Goal: Obtain resource: Download file/media

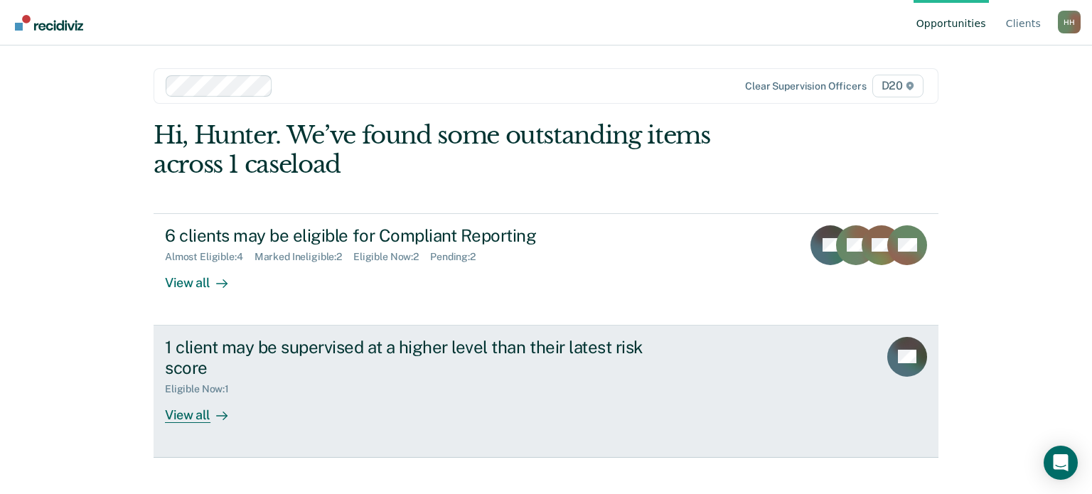
click at [207, 401] on div "View all" at bounding box center [205, 409] width 80 height 28
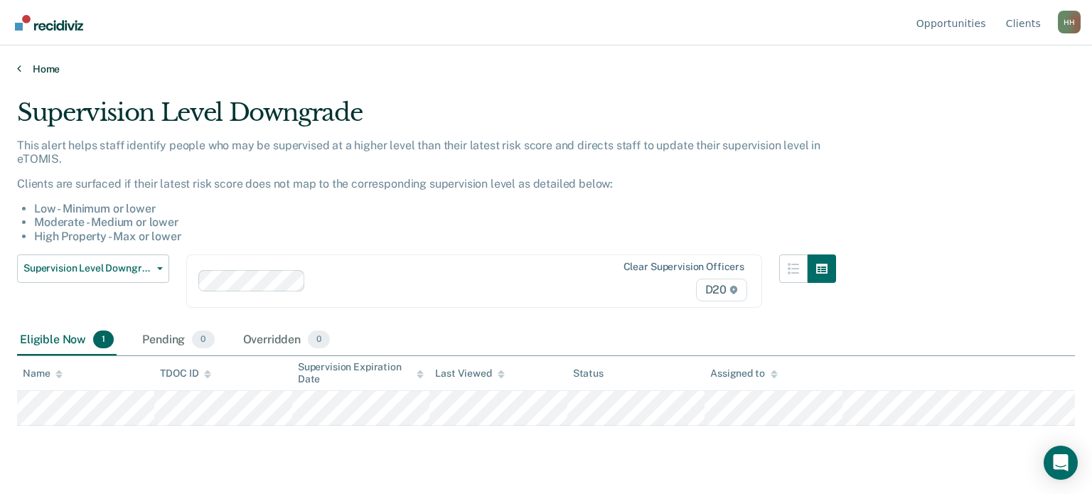
click at [18, 68] on icon at bounding box center [19, 68] width 4 height 11
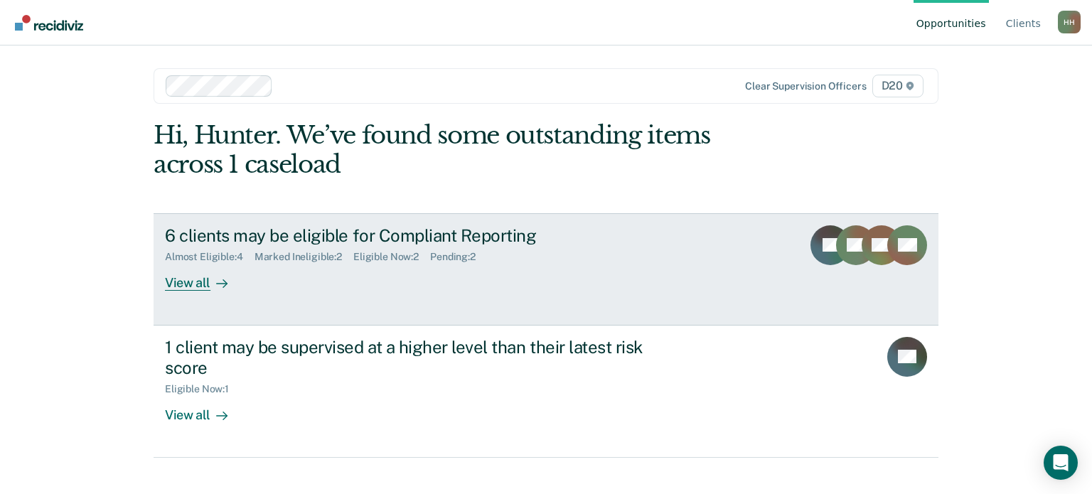
click at [186, 279] on div "View all" at bounding box center [205, 277] width 80 height 28
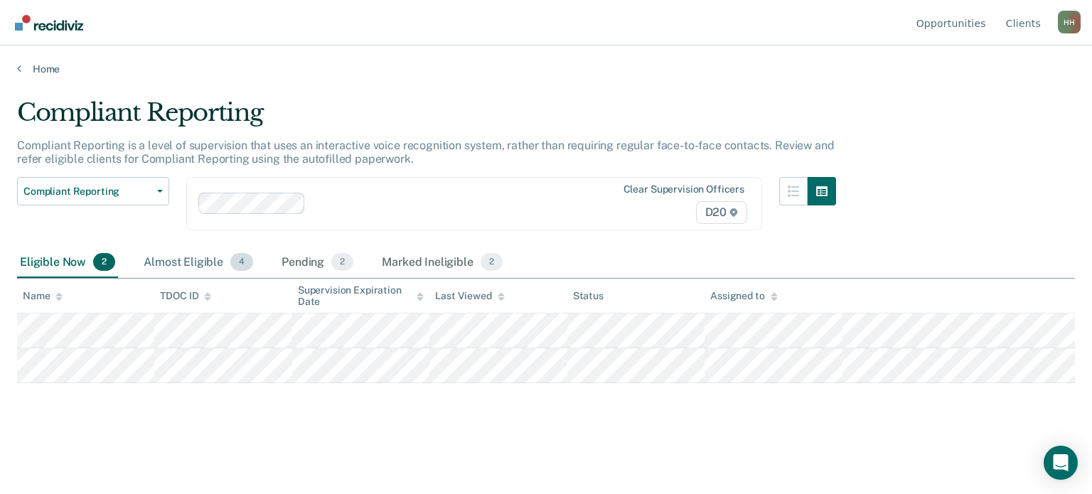
click at [190, 267] on div "Almost Eligible 4" at bounding box center [198, 262] width 115 height 31
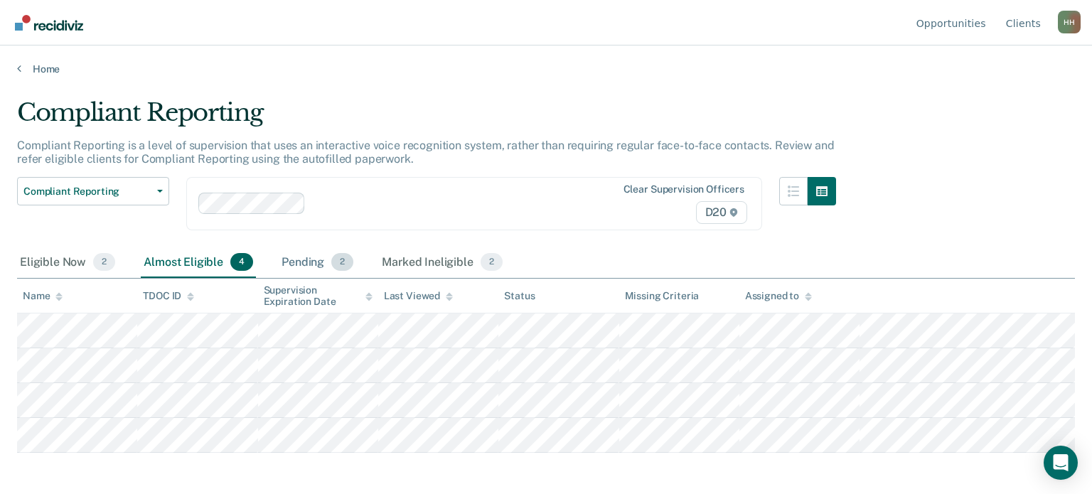
click at [289, 252] on div "Pending 2" at bounding box center [317, 262] width 77 height 31
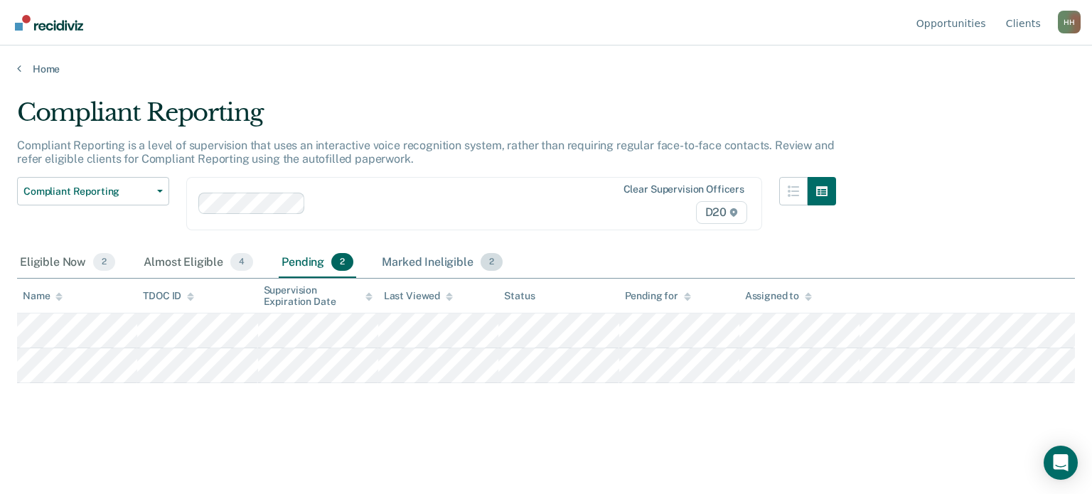
click at [429, 258] on div "Marked Ineligible 2" at bounding box center [442, 262] width 127 height 31
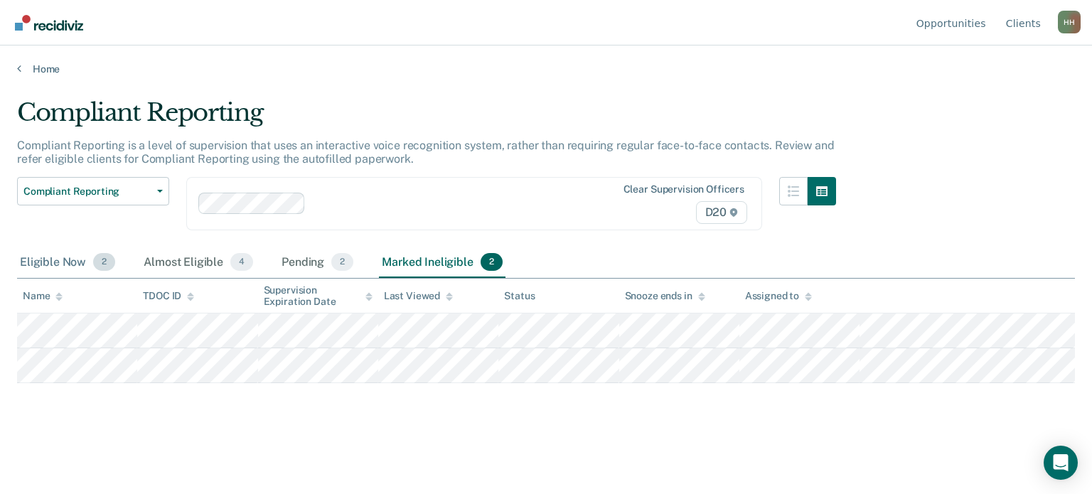
click at [57, 269] on div "Eligible Now 2" at bounding box center [67, 262] width 101 height 31
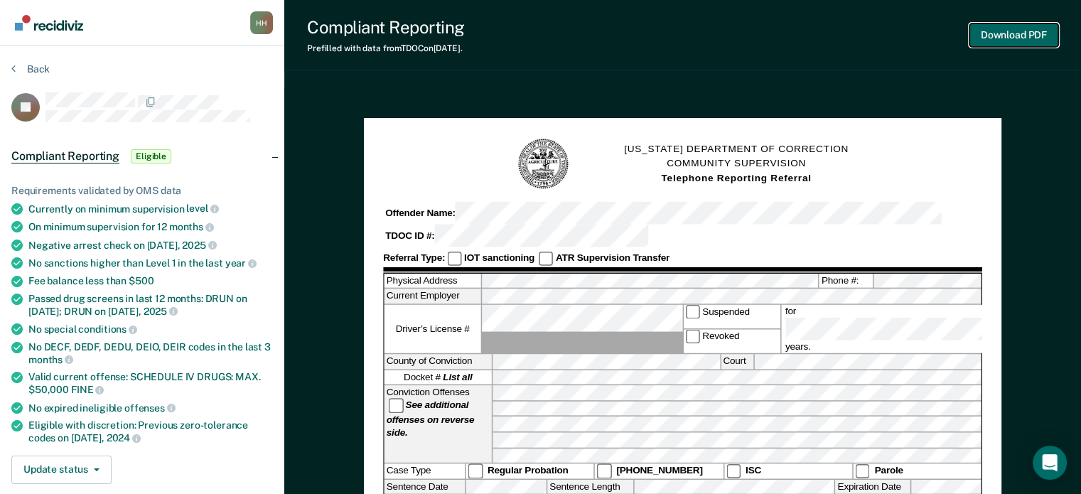
click at [1004, 36] on button "Download PDF" at bounding box center [1013, 34] width 89 height 23
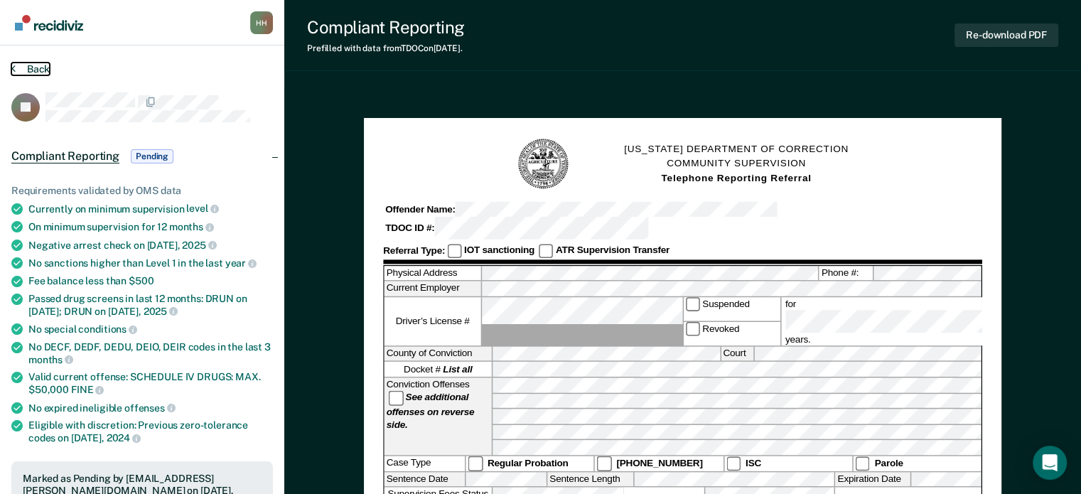
click at [16, 69] on button "Back" at bounding box center [30, 69] width 38 height 13
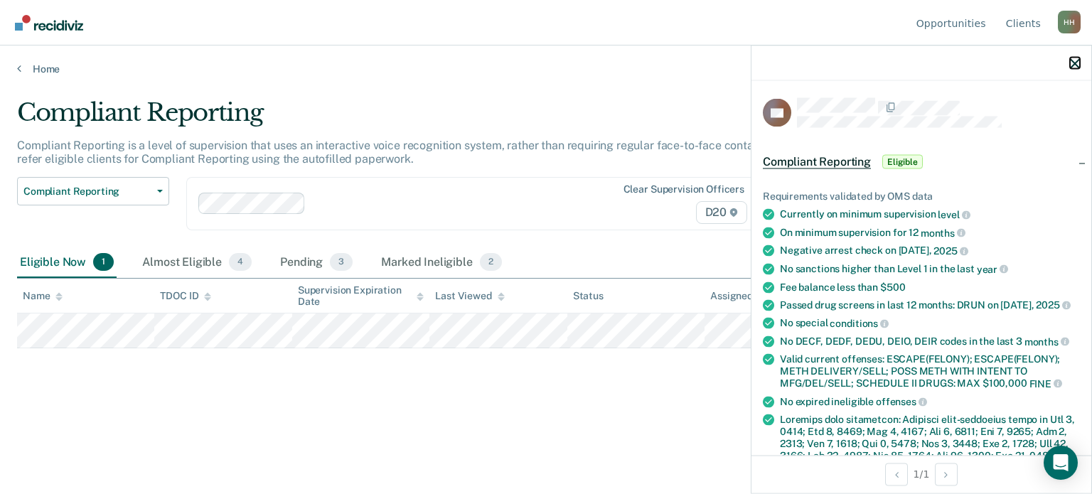
click at [1077, 63] on icon "button" at bounding box center [1075, 63] width 10 height 10
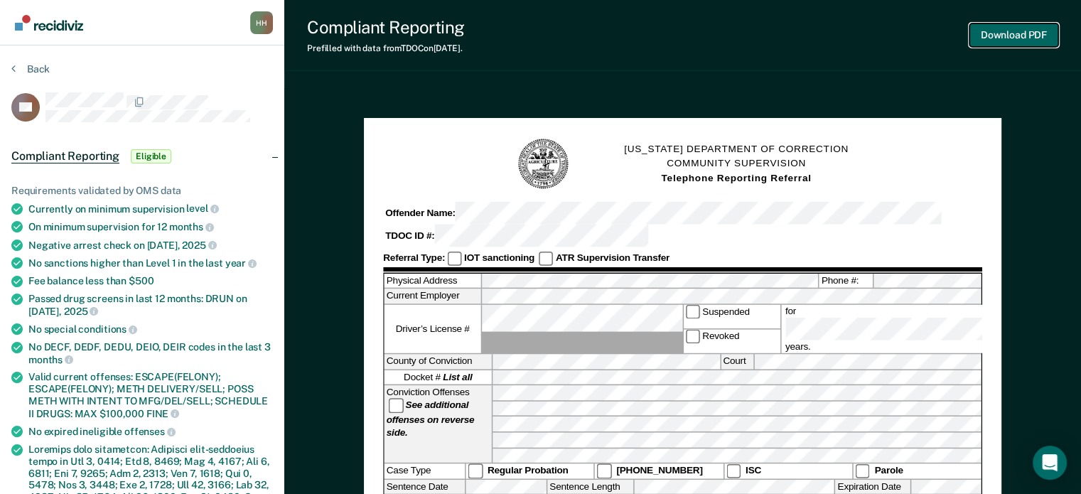
click at [1012, 40] on button "Download PDF" at bounding box center [1013, 34] width 89 height 23
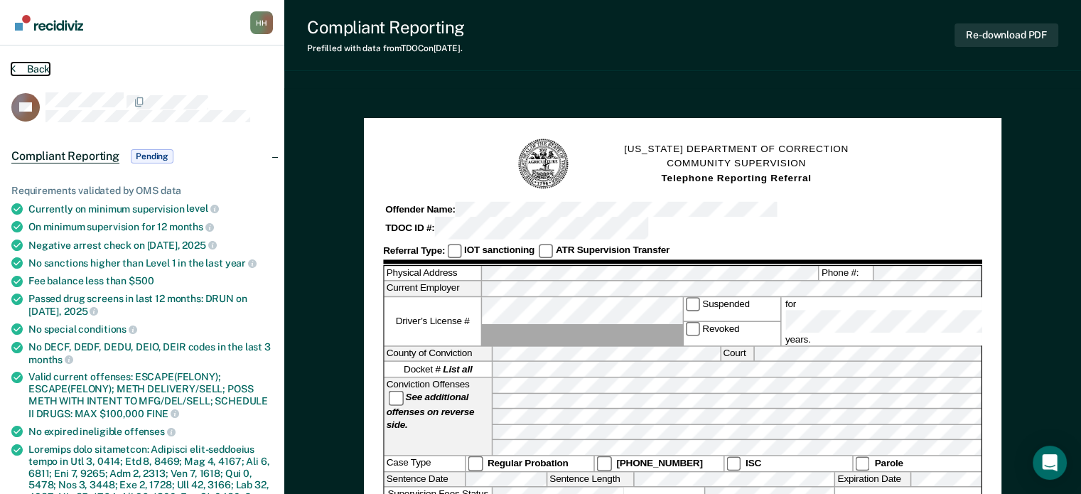
click at [14, 68] on icon at bounding box center [13, 68] width 4 height 11
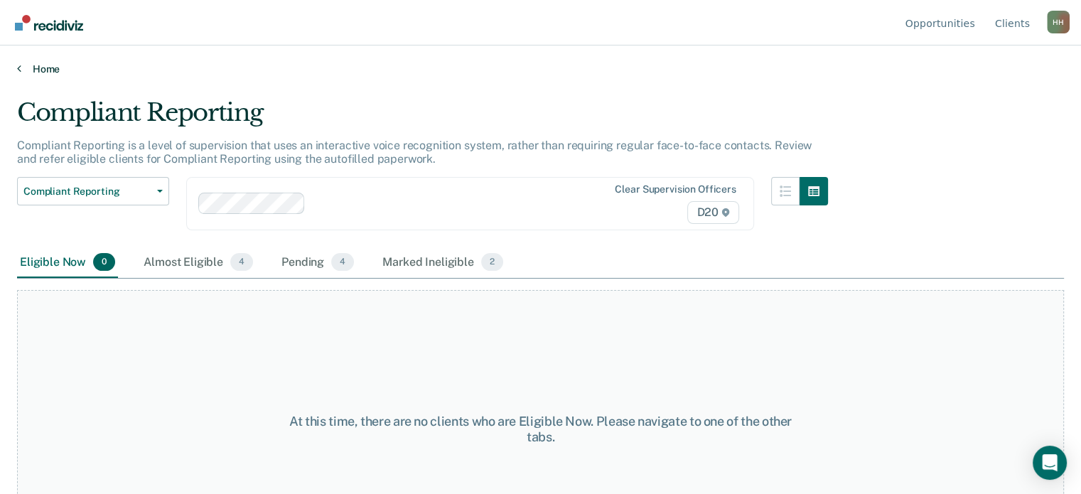
click at [20, 65] on icon at bounding box center [19, 68] width 4 height 11
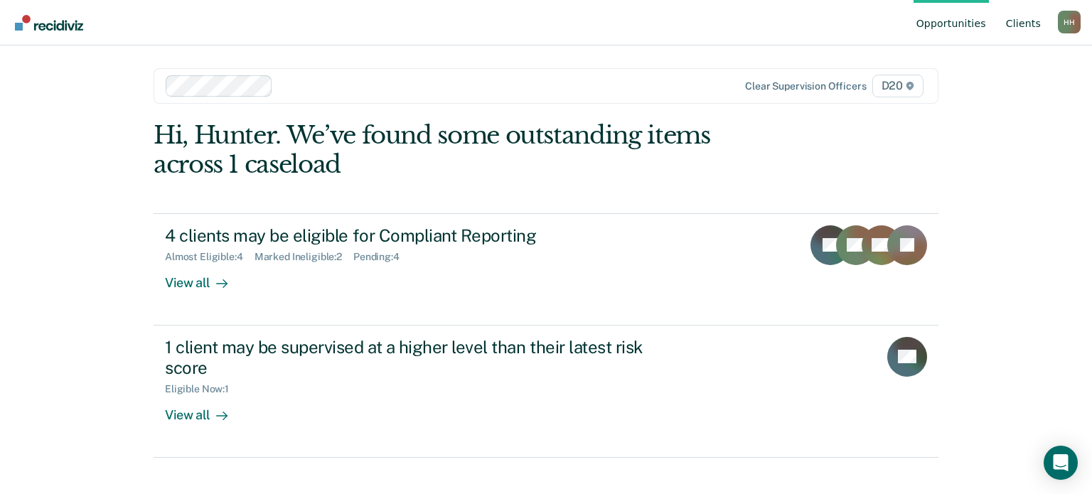
click at [1016, 20] on link "Client s" at bounding box center [1023, 22] width 41 height 45
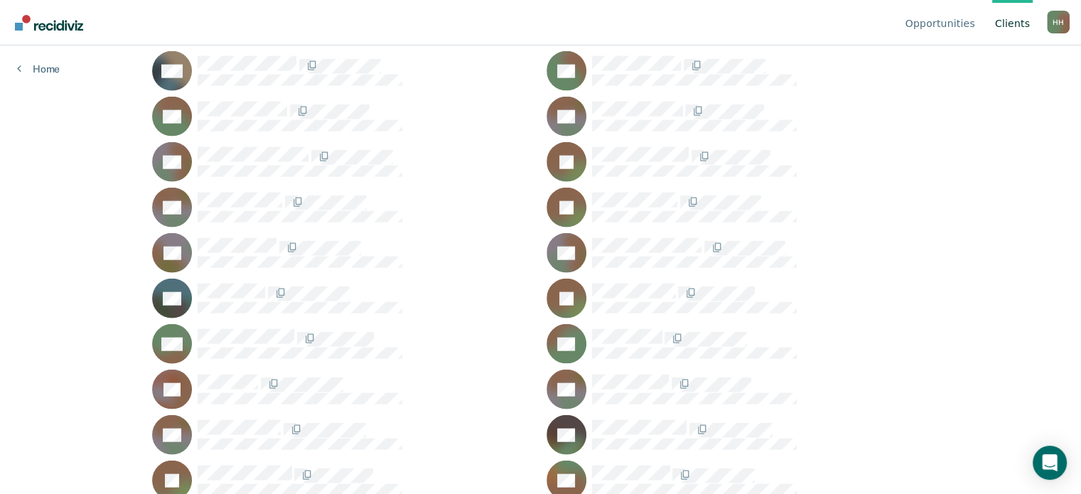
scroll to position [3397, 0]
